Goal: Information Seeking & Learning: Check status

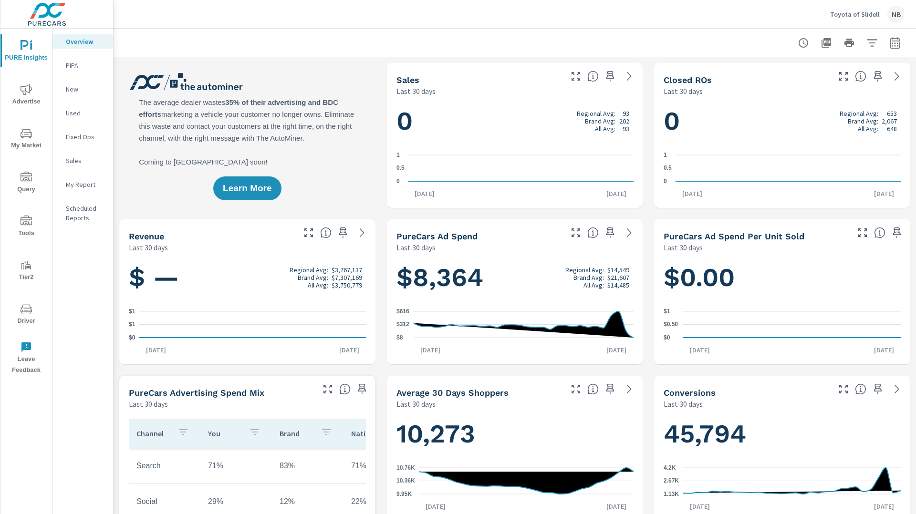
click at [10, 90] on span "Advertise" at bounding box center [26, 95] width 46 height 23
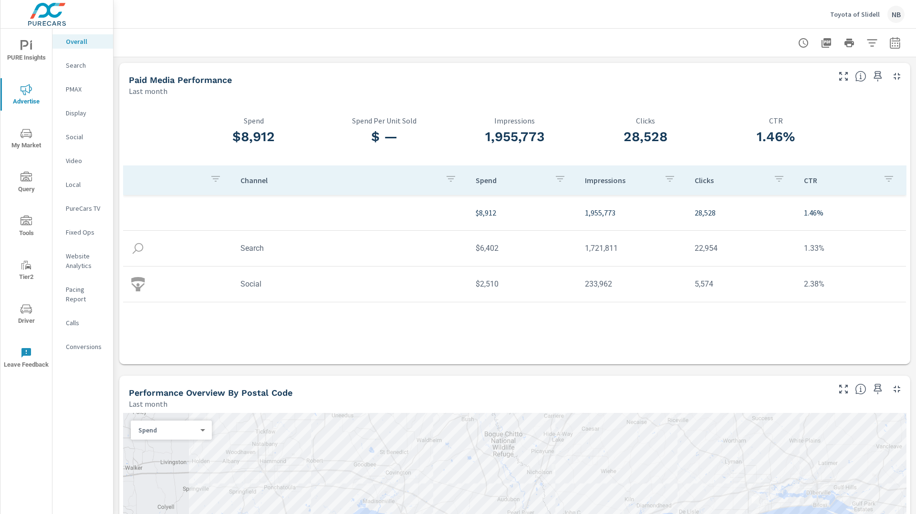
click at [74, 138] on p "Social" at bounding box center [86, 137] width 40 height 10
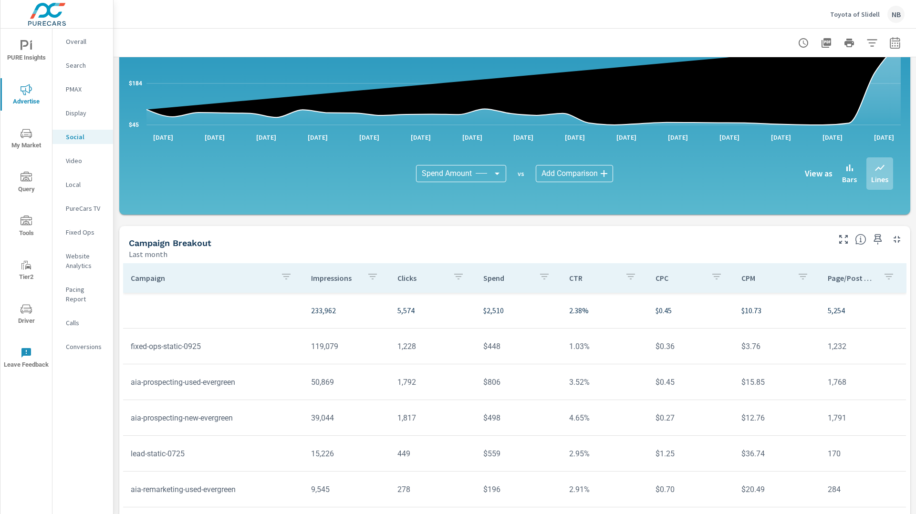
scroll to position [169, 0]
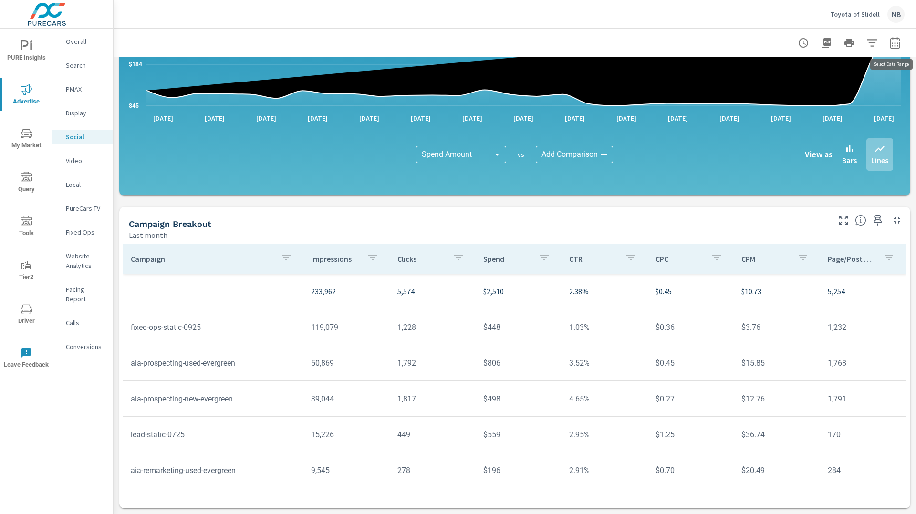
click at [897, 43] on icon "button" at bounding box center [894, 42] width 11 height 11
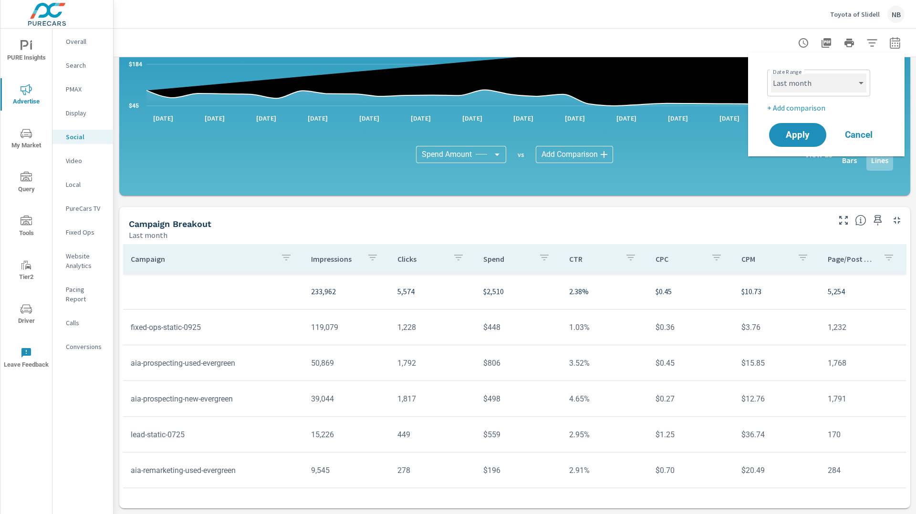
click at [833, 87] on select "Custom [DATE] Last week Last 7 days Last 14 days Last 30 days Last 45 days Last…" at bounding box center [818, 82] width 95 height 19
click at [771, 73] on select "Custom [DATE] Last week Last 7 days Last 14 days Last 30 days Last 45 days Last…" at bounding box center [818, 82] width 95 height 19
select select "Month to date"
click at [796, 131] on span "Apply" at bounding box center [797, 135] width 39 height 9
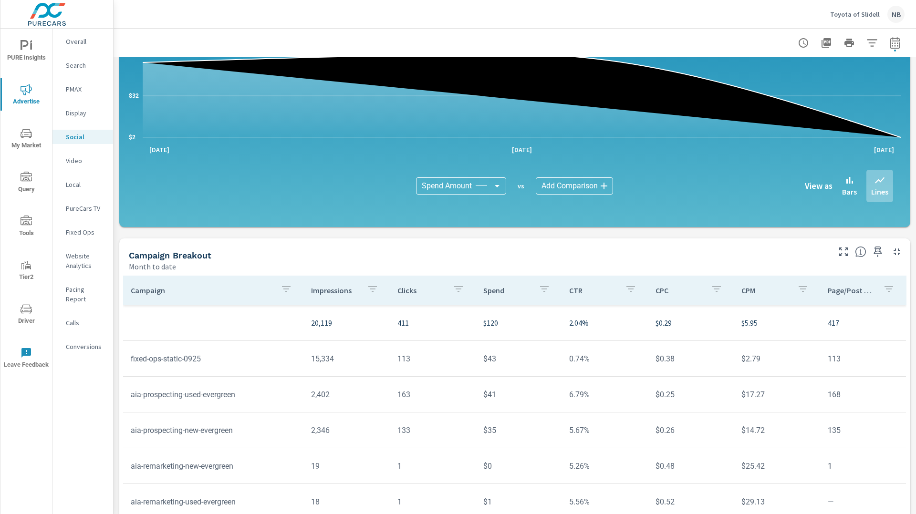
scroll to position [169, 0]
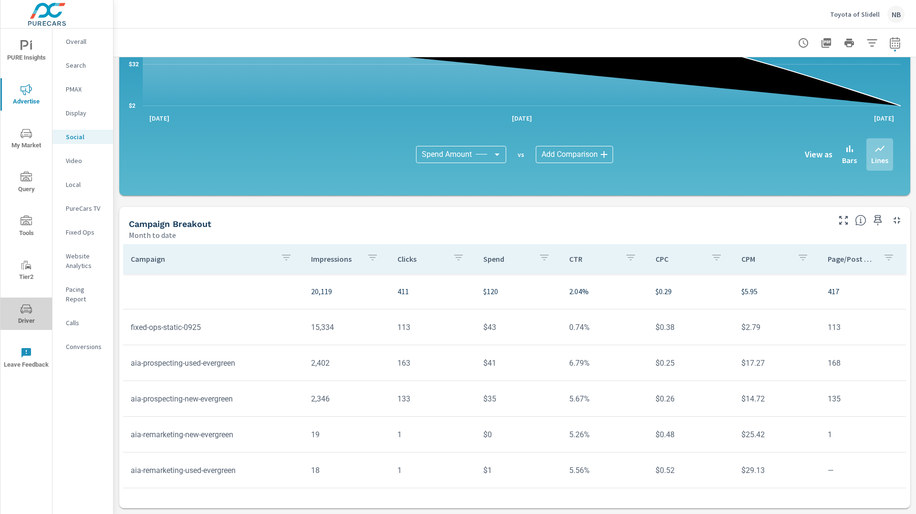
click at [29, 310] on icon "nav menu" at bounding box center [26, 308] width 11 height 11
